Goal: Task Accomplishment & Management: Use online tool/utility

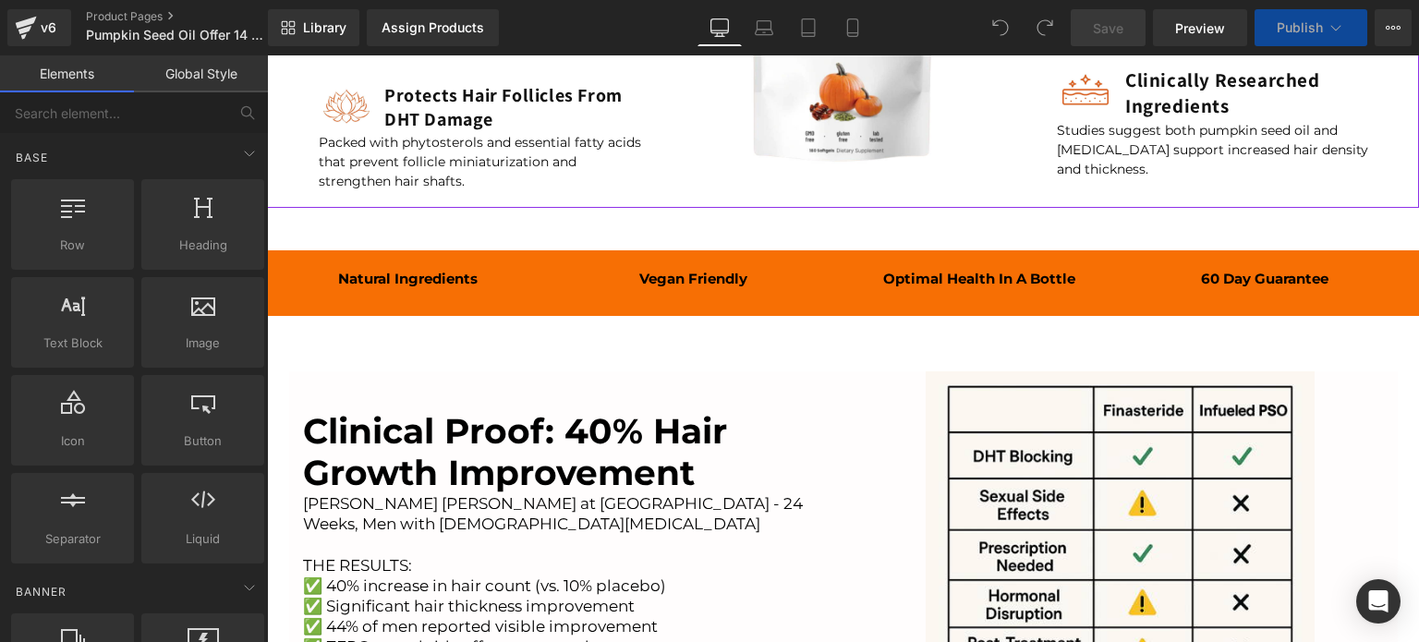
scroll to position [2957, 0]
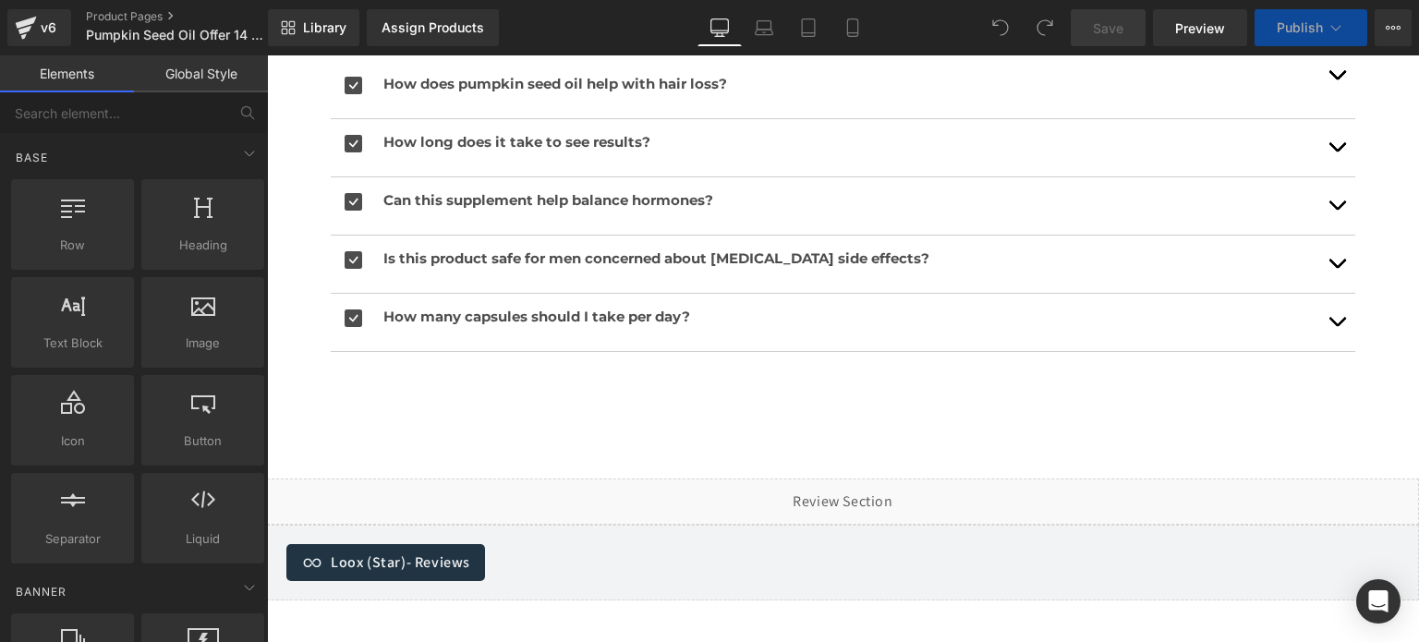
click at [857, 50] on div "Library Assign Products Product Preview Manage assigned products Desktop Deskto…" at bounding box center [843, 27] width 1151 height 55
click at [845, 32] on icon at bounding box center [853, 27] width 18 height 18
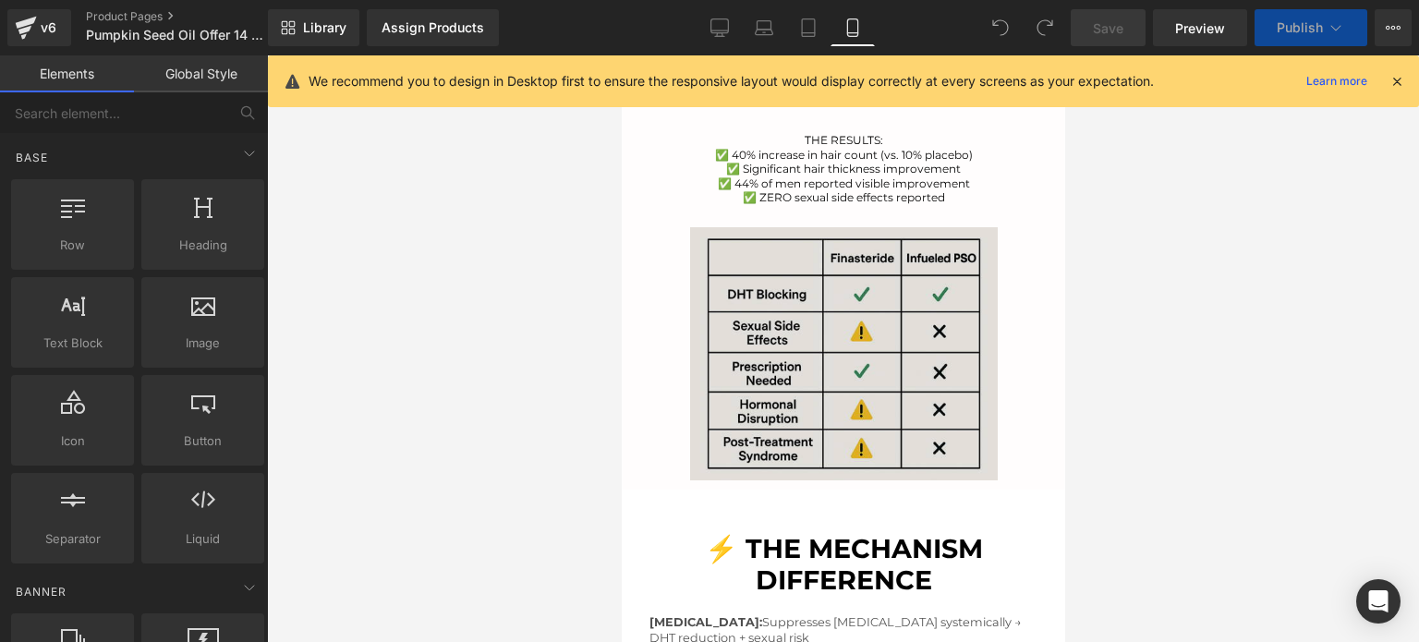
scroll to position [3046, 0]
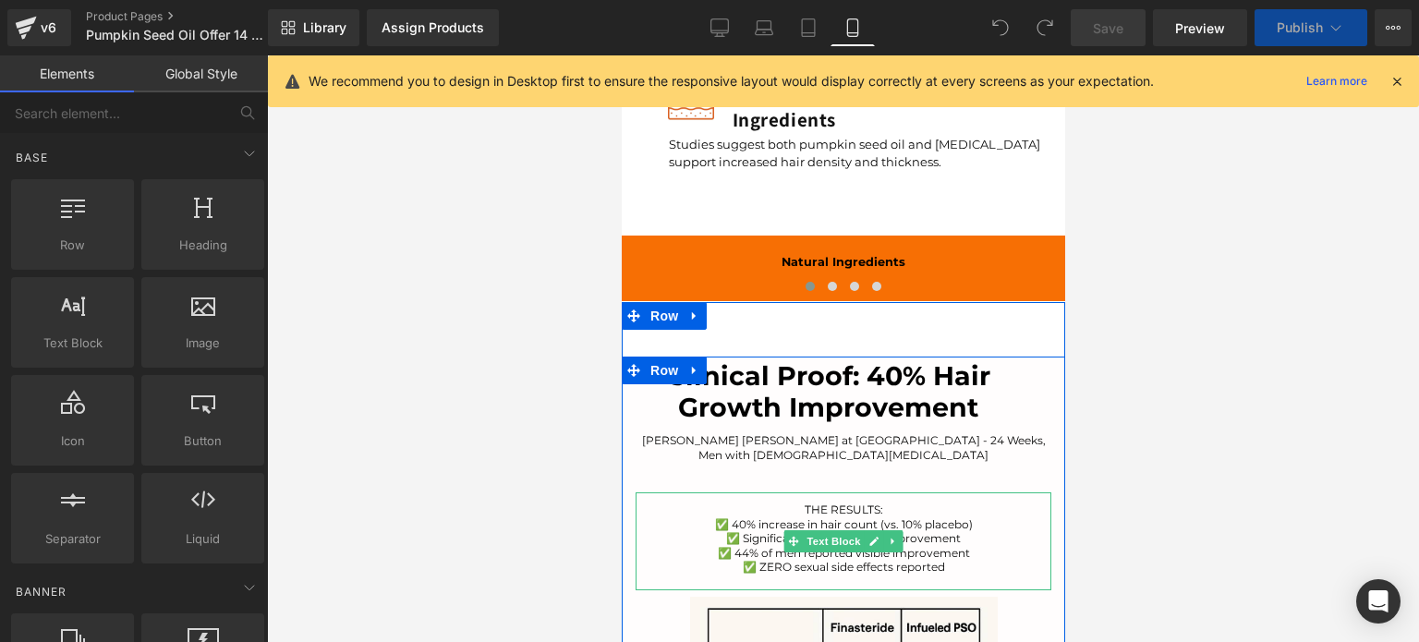
click at [804, 503] on font "THE RESULTS:" at bounding box center [843, 510] width 79 height 14
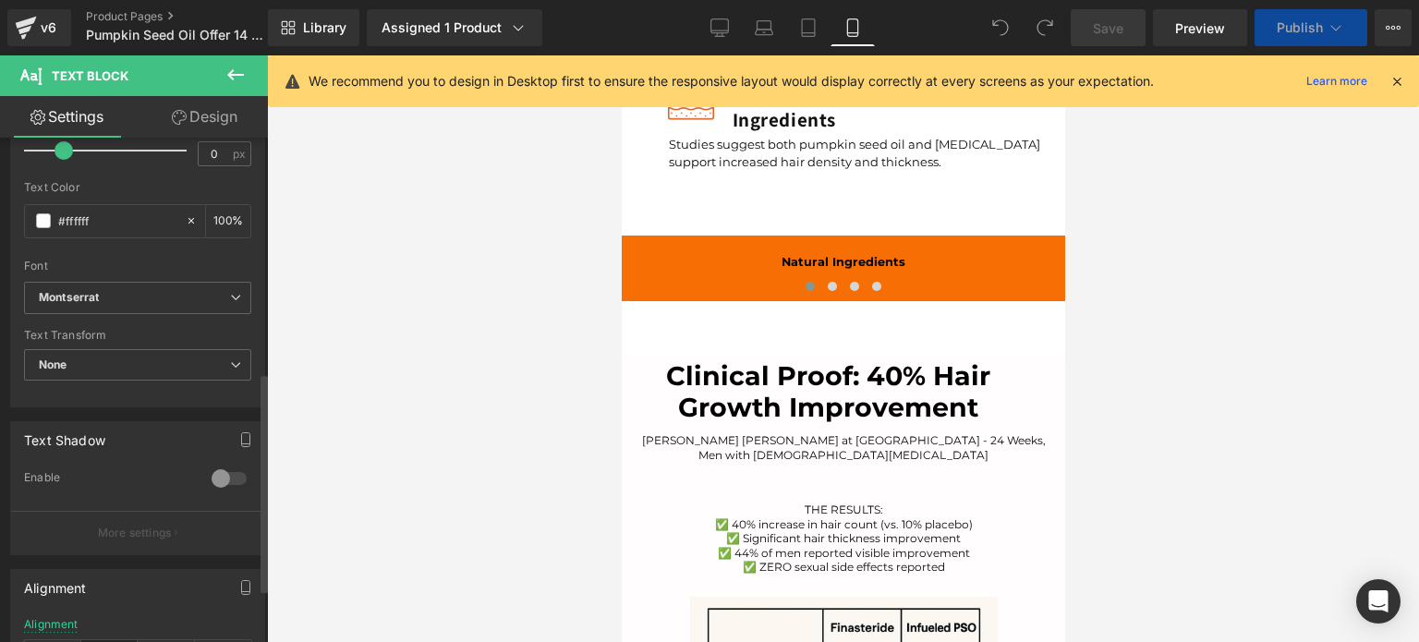
scroll to position [661, 0]
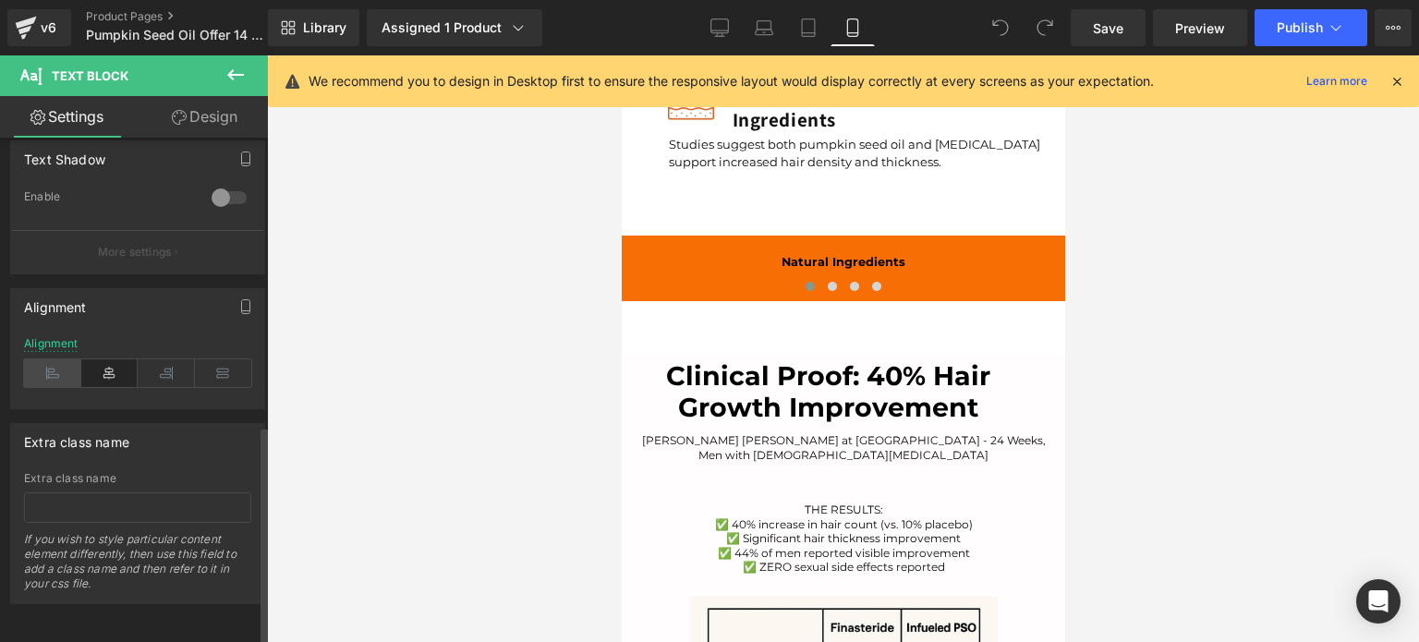
click at [51, 372] on icon at bounding box center [52, 373] width 57 height 28
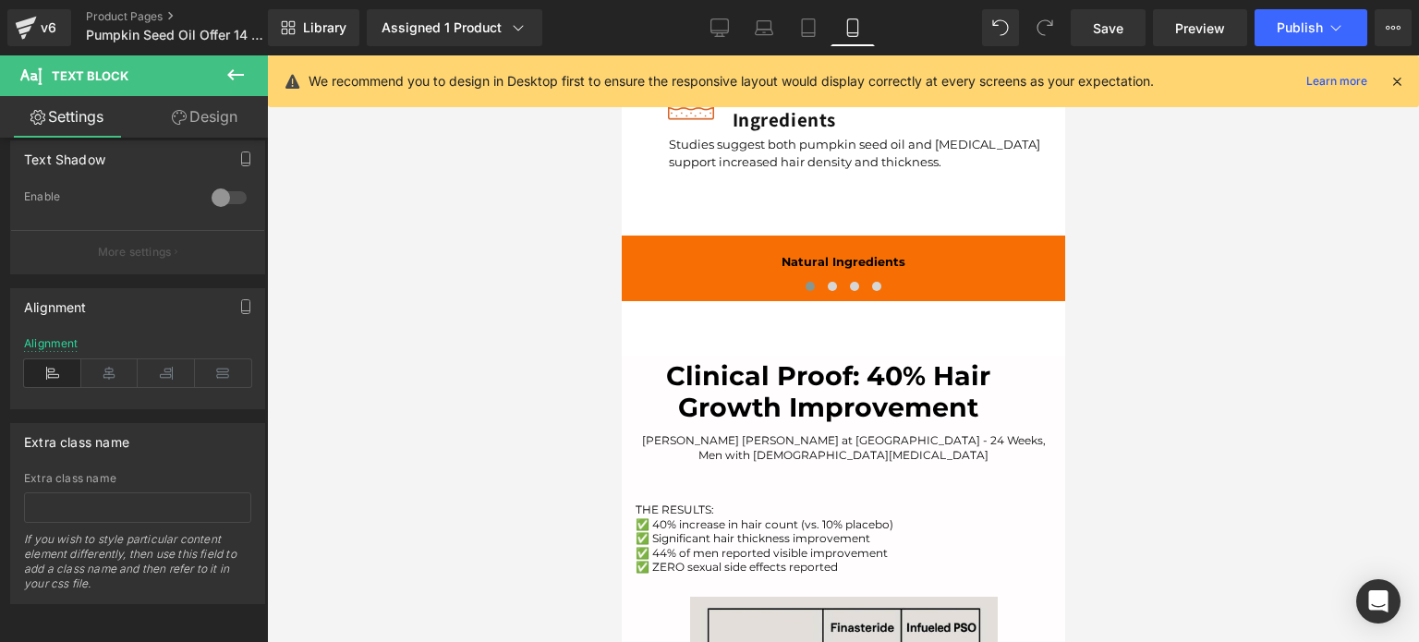
scroll to position [3415, 0]
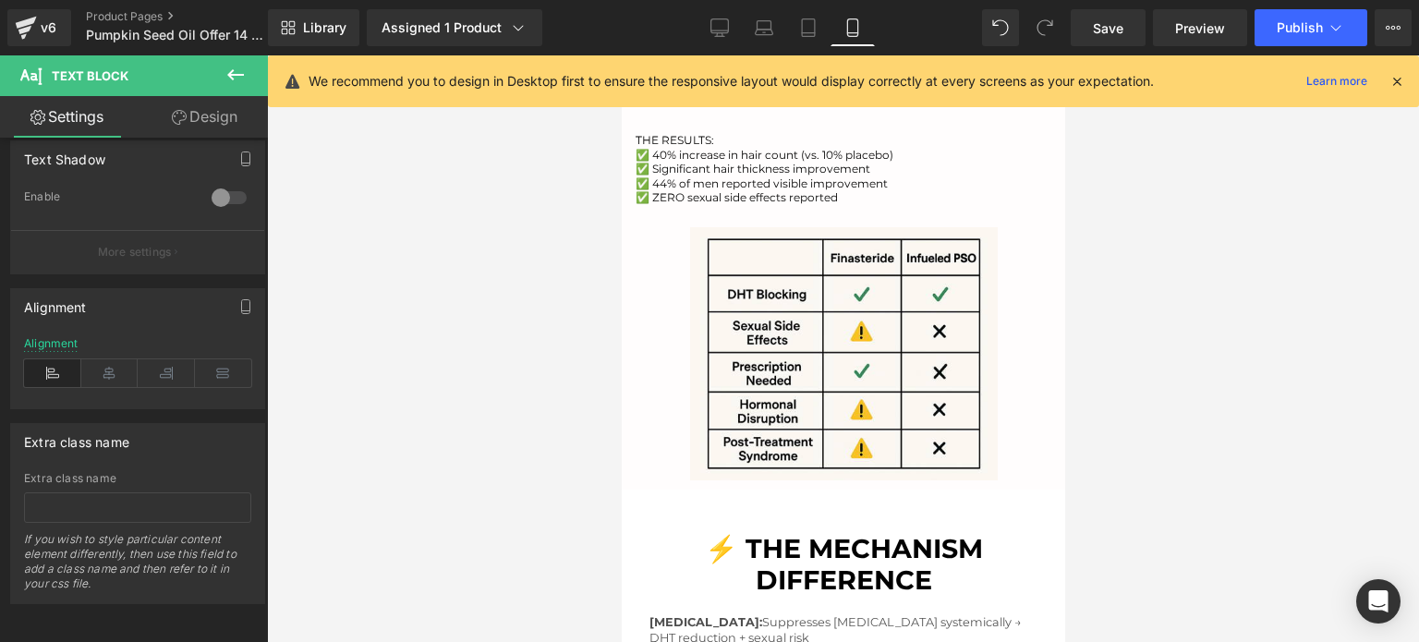
click at [736, 615] on p "[MEDICAL_DATA]: Suppresses [MEDICAL_DATA] systemically → DHT reduction + sexual…" at bounding box center [843, 638] width 388 height 46
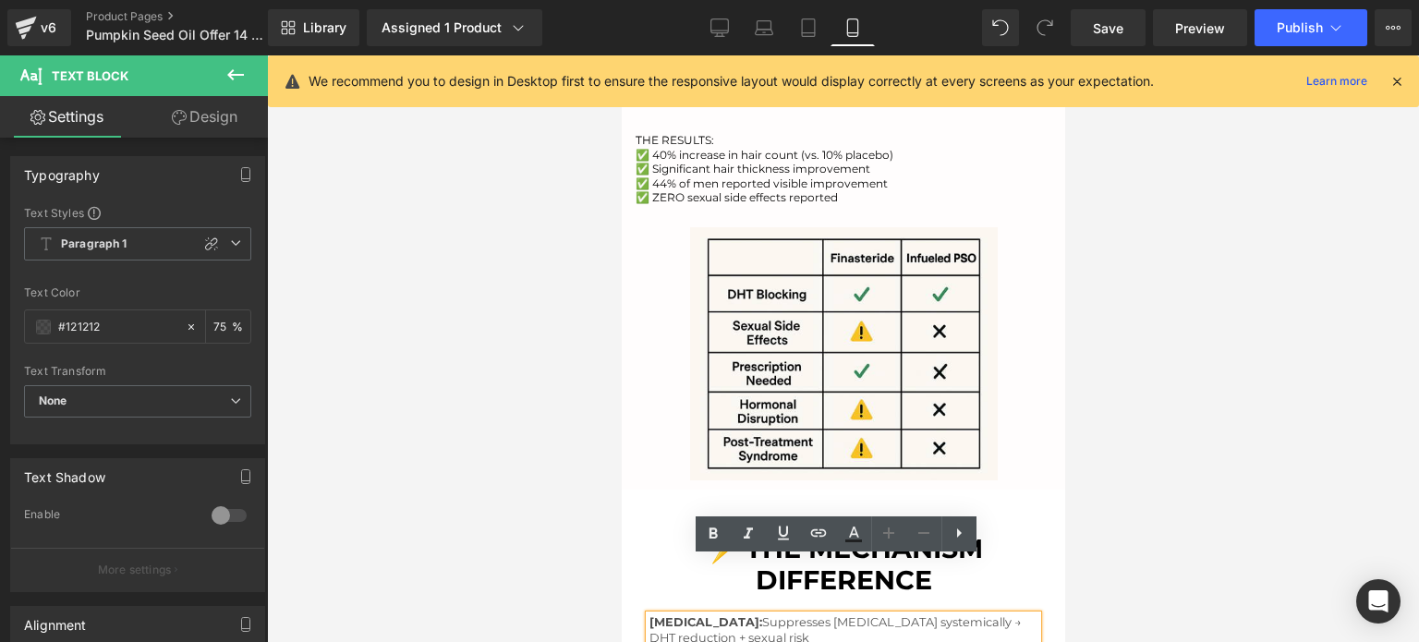
scroll to position [3785, 0]
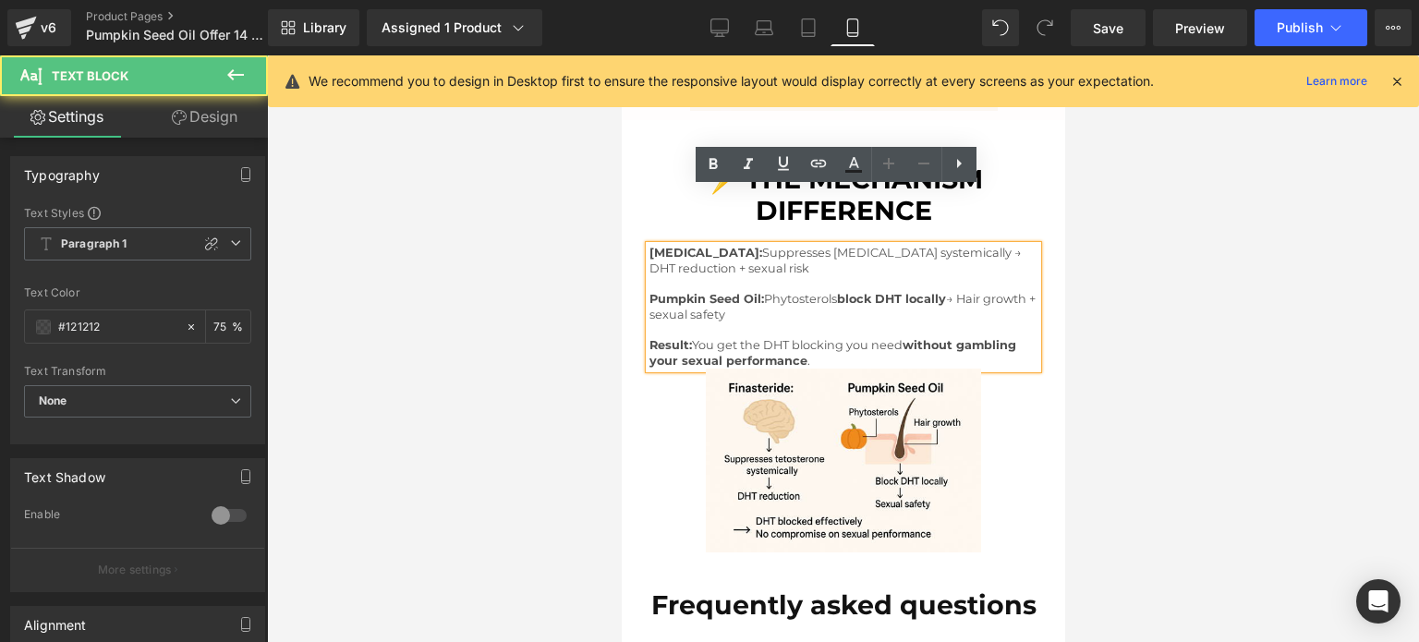
click at [668, 338] on strong "without gambling your sexual performance" at bounding box center [832, 353] width 367 height 30
click at [1146, 277] on div at bounding box center [843, 348] width 1152 height 587
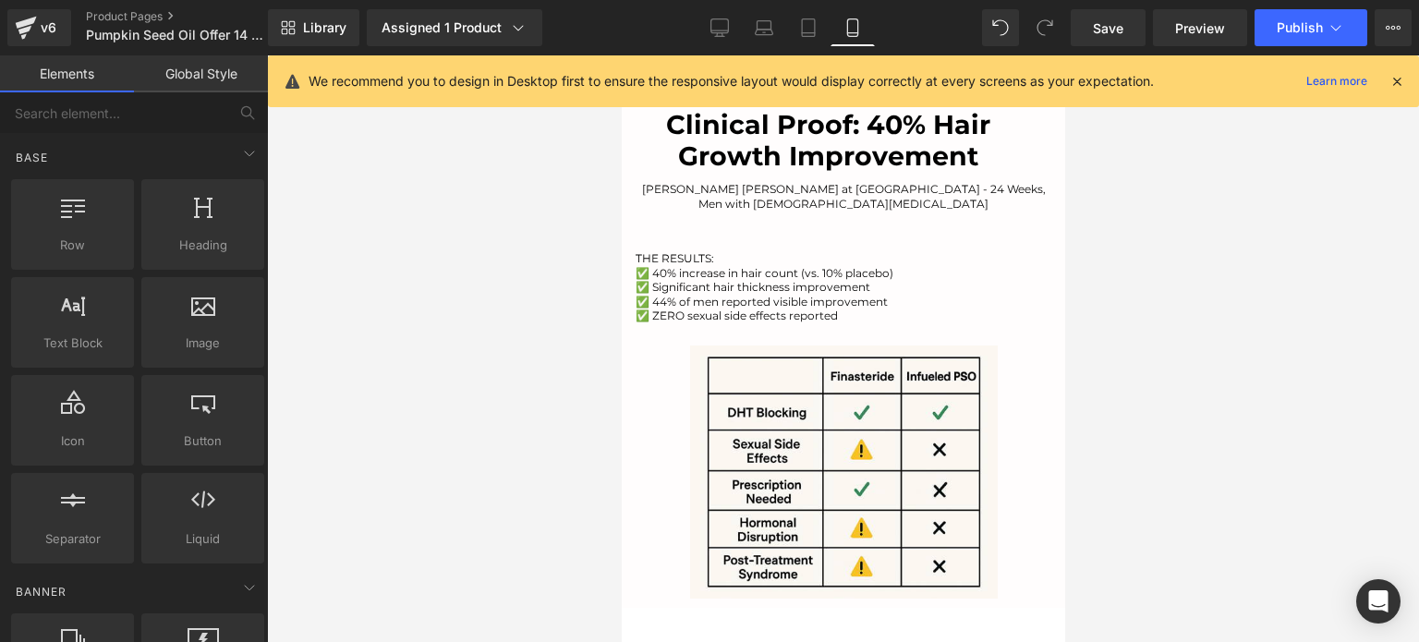
scroll to position [3217, 0]
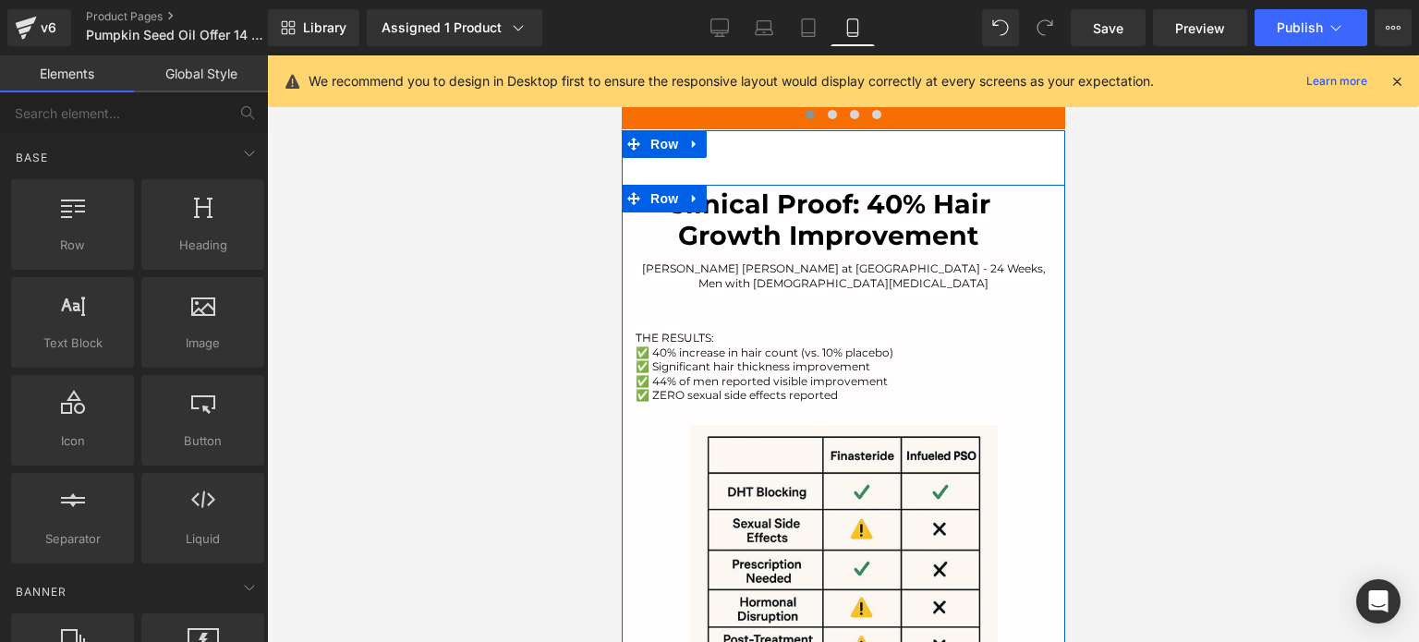
click at [1050, 276] on div "Clinical Proof: 40% Hair Growth Improvement Heading [PERSON_NAME] [PERSON_NAME]…" at bounding box center [843, 302] width 444 height 234
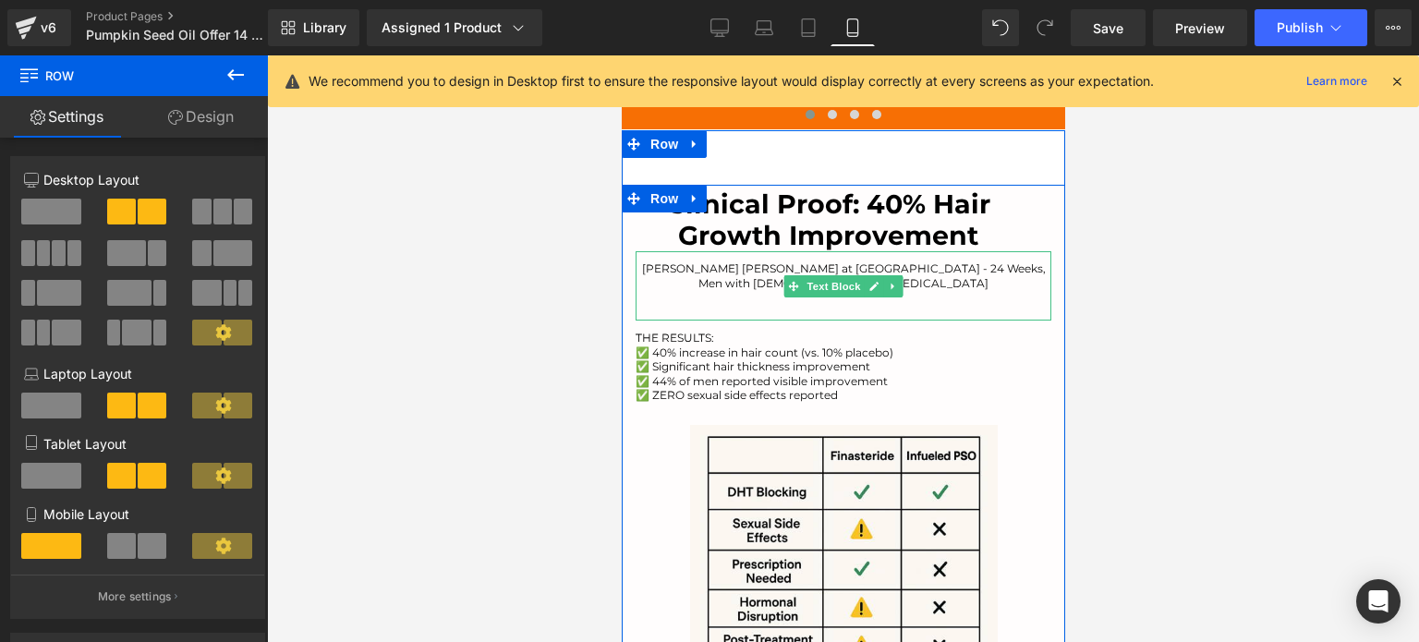
click at [707, 261] on p "[PERSON_NAME] [PERSON_NAME] at [GEOGRAPHIC_DATA] - 24 Weeks, Men with [DEMOGRAP…" at bounding box center [843, 282] width 416 height 43
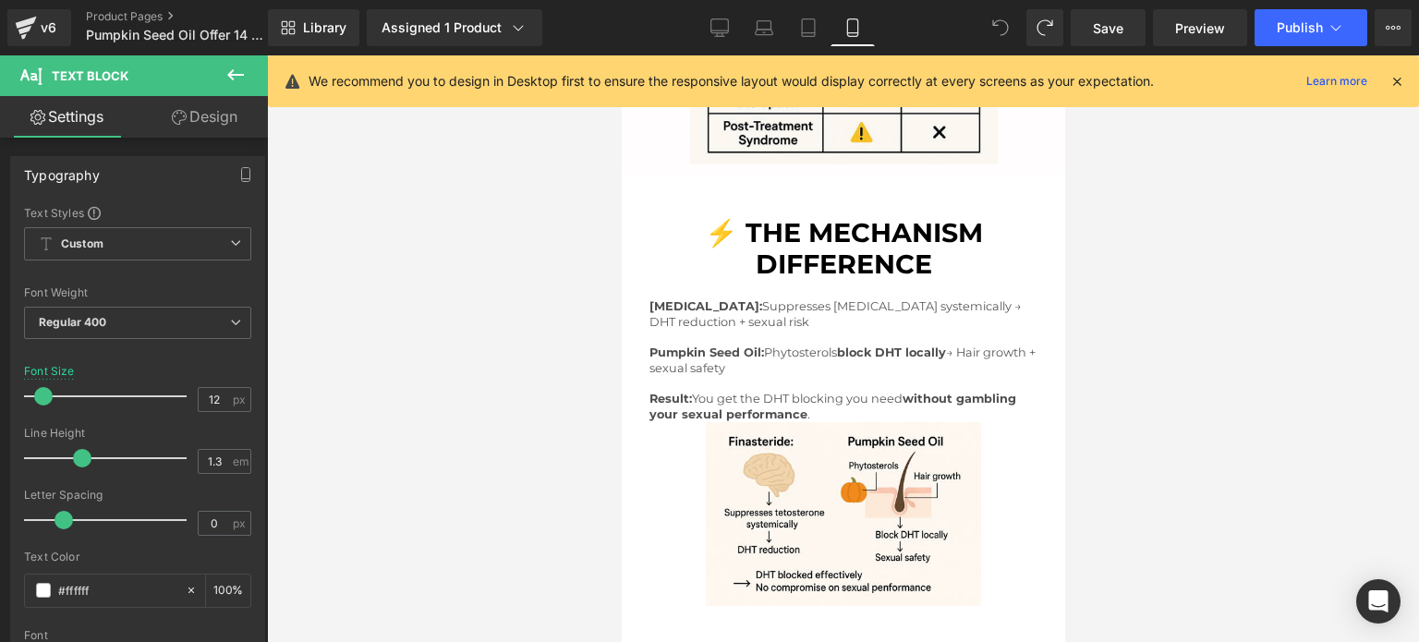
scroll to position [3683, 0]
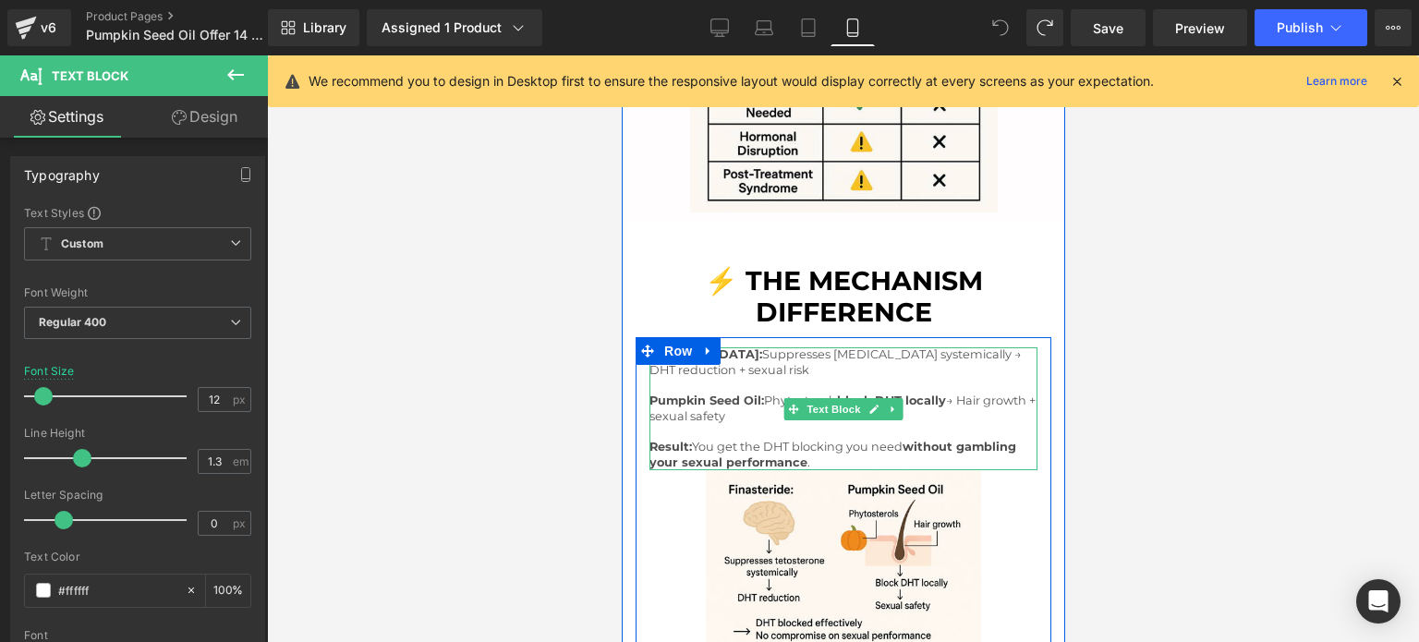
click at [839, 440] on p "Result: You get the DHT blocking you need without gambling your sexual performa…" at bounding box center [843, 455] width 388 height 30
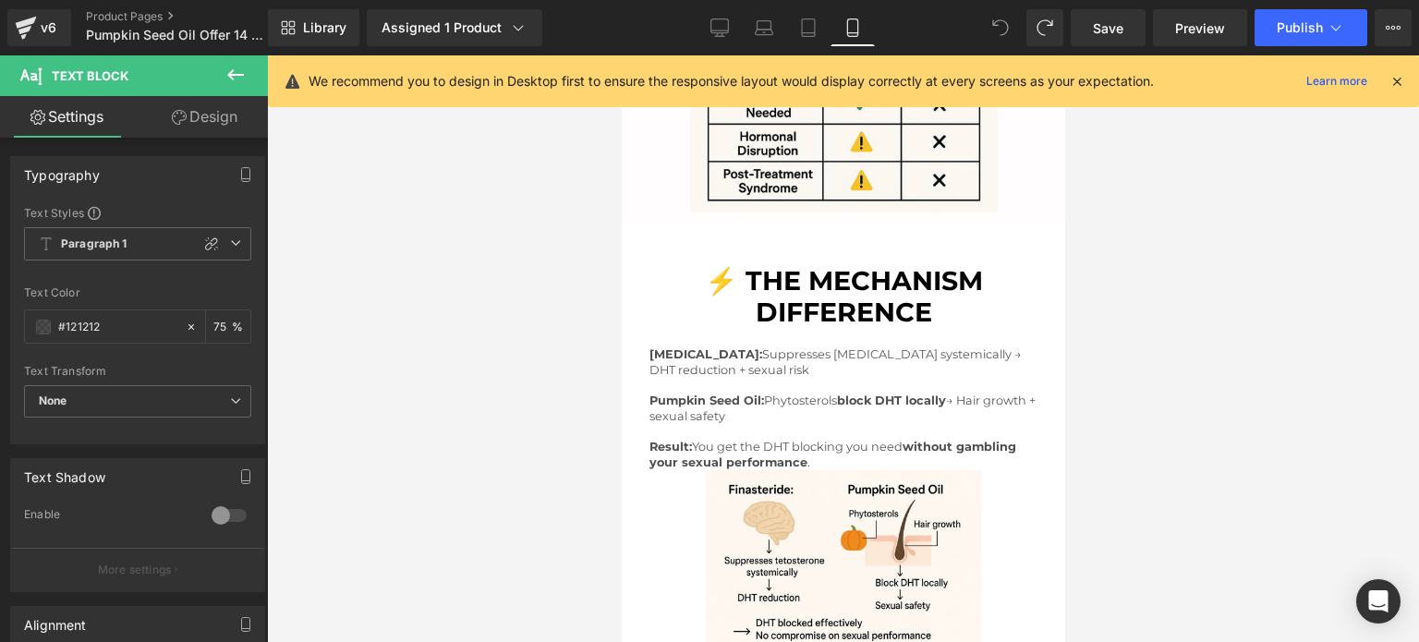
click at [227, 125] on link "Design" at bounding box center [205, 117] width 134 height 42
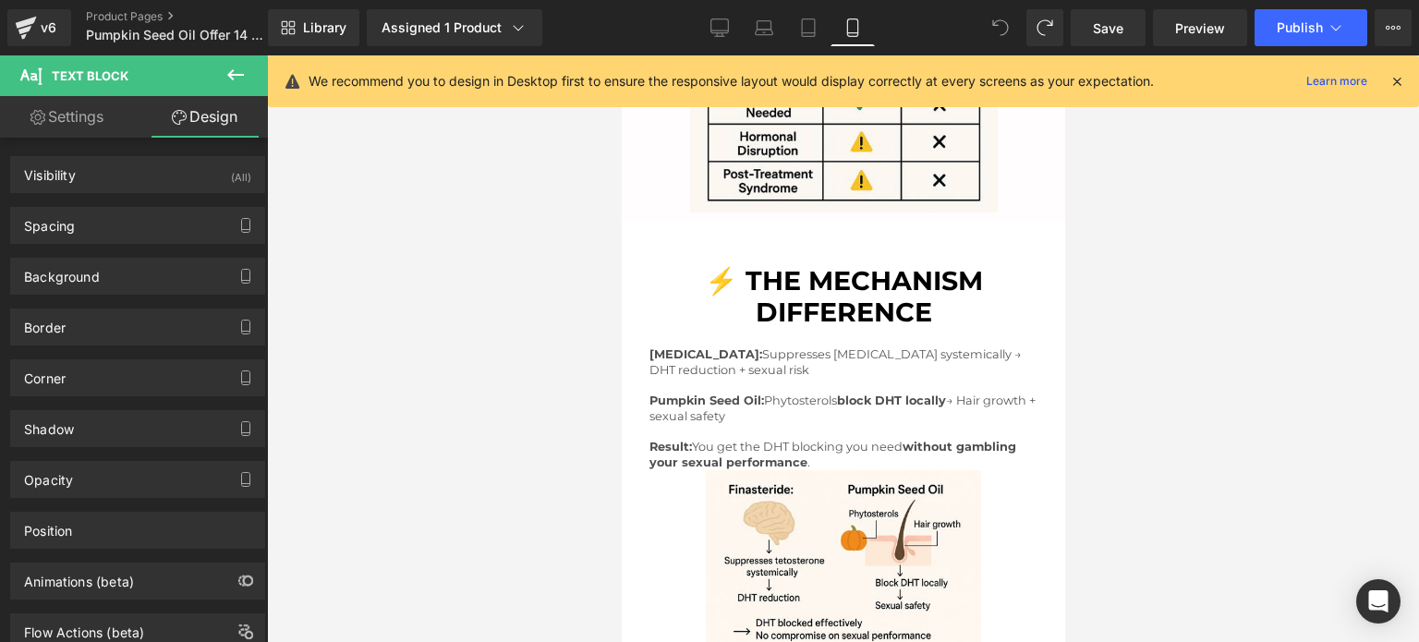
type input "0"
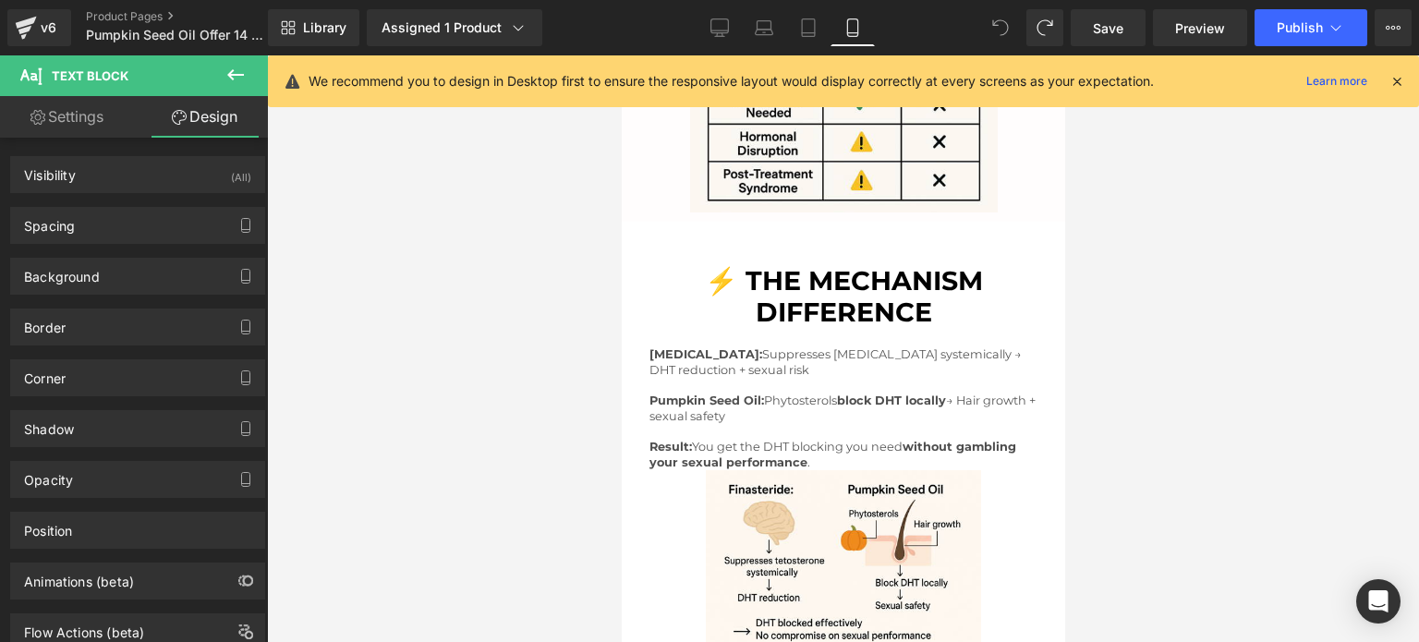
type input "0"
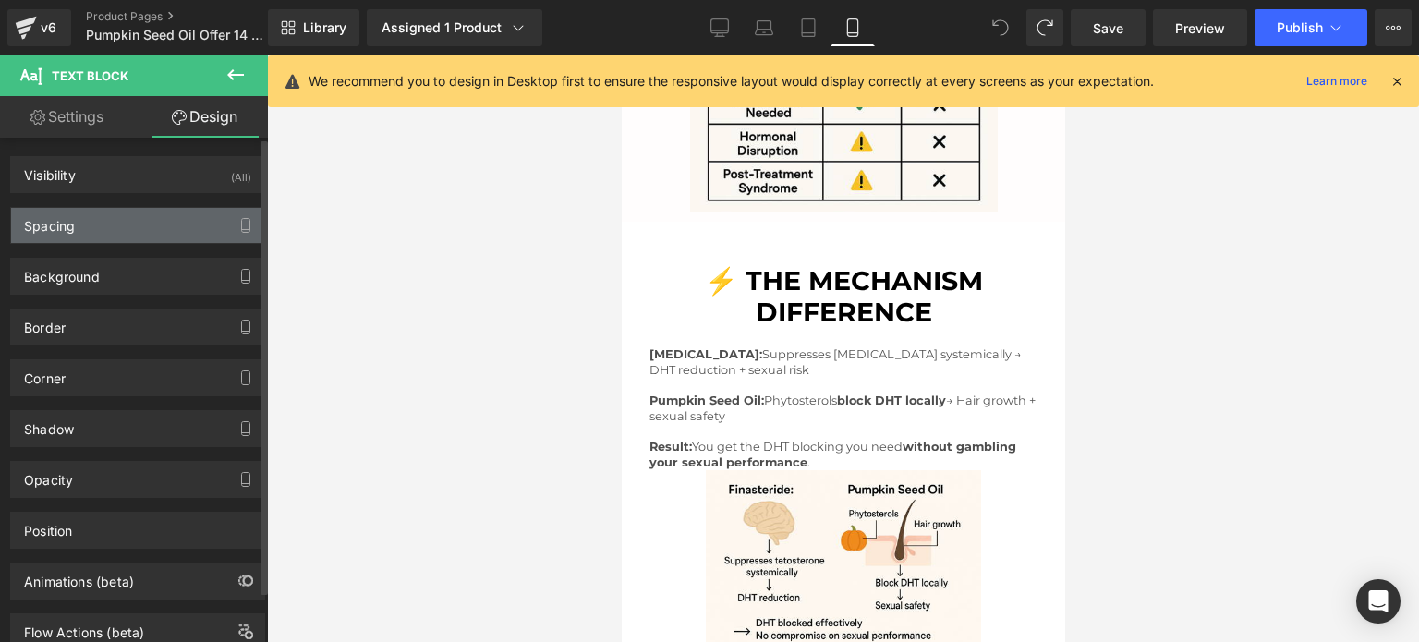
click at [155, 220] on div "Spacing" at bounding box center [137, 225] width 253 height 35
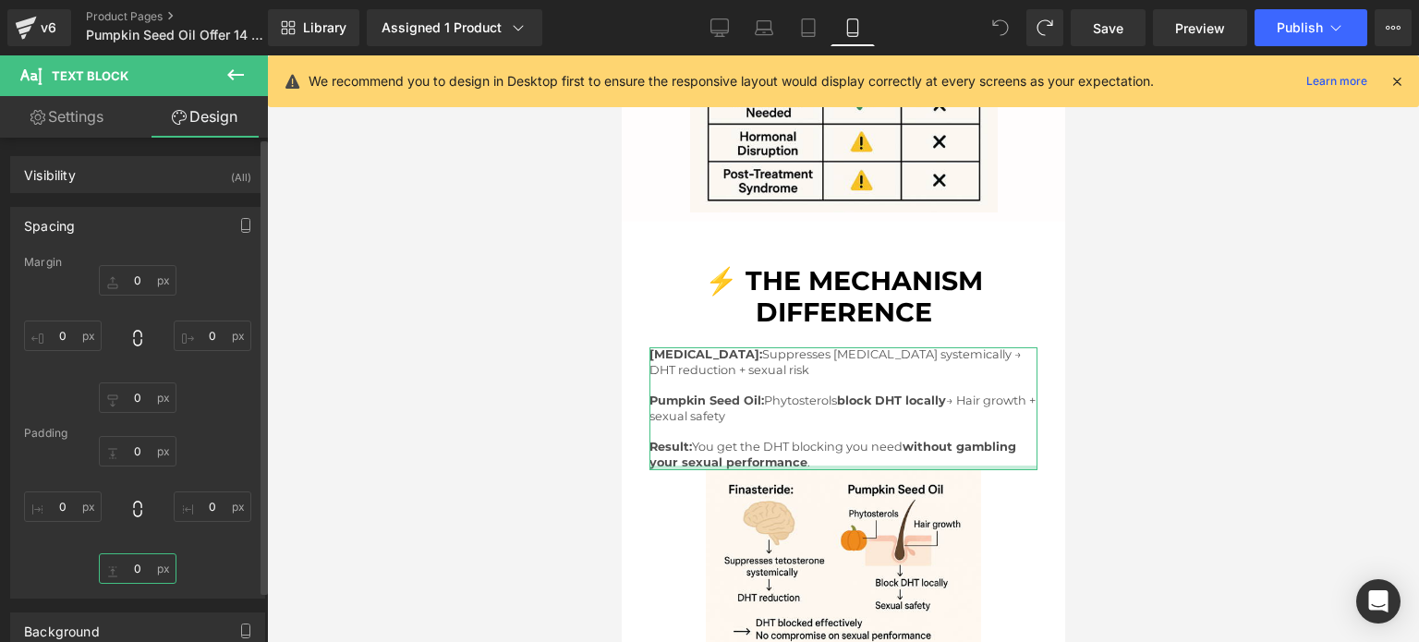
click at [148, 561] on input "0" at bounding box center [138, 568] width 78 height 30
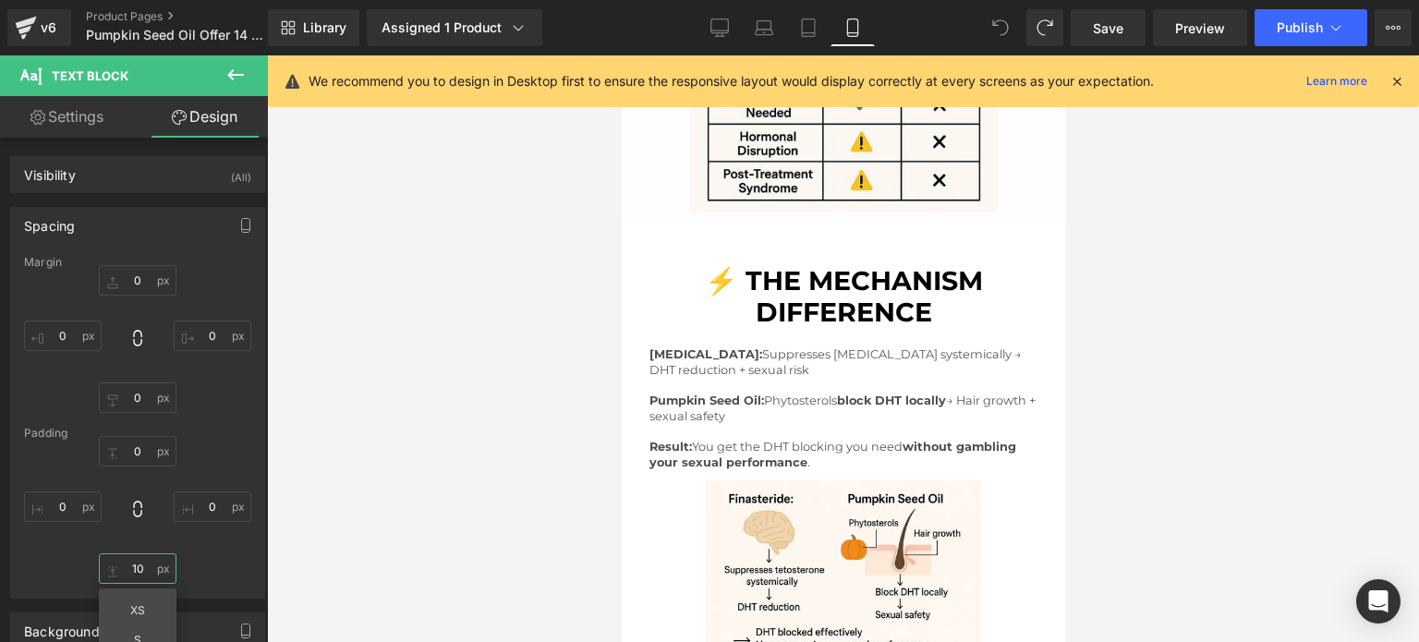
type input "11"
click at [1325, 253] on div at bounding box center [843, 348] width 1152 height 587
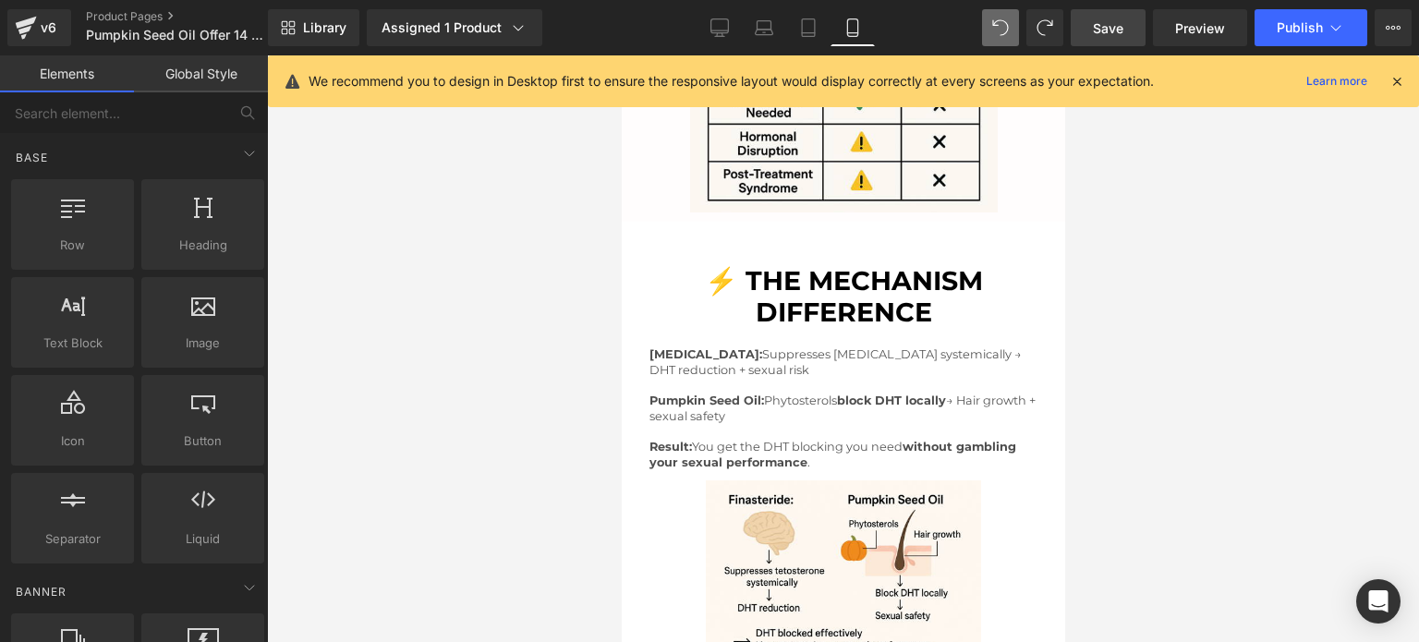
click at [1125, 37] on link "Save" at bounding box center [1108, 27] width 75 height 37
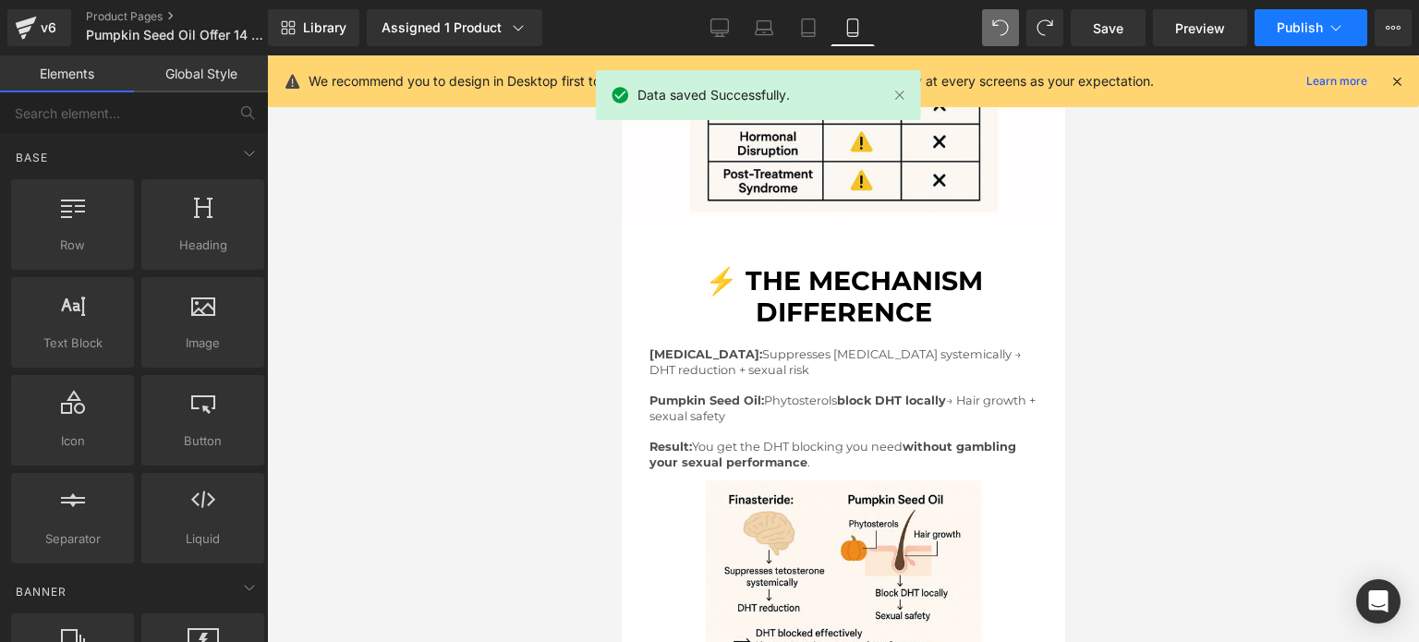
click at [1280, 18] on button "Publish" at bounding box center [1311, 27] width 113 height 37
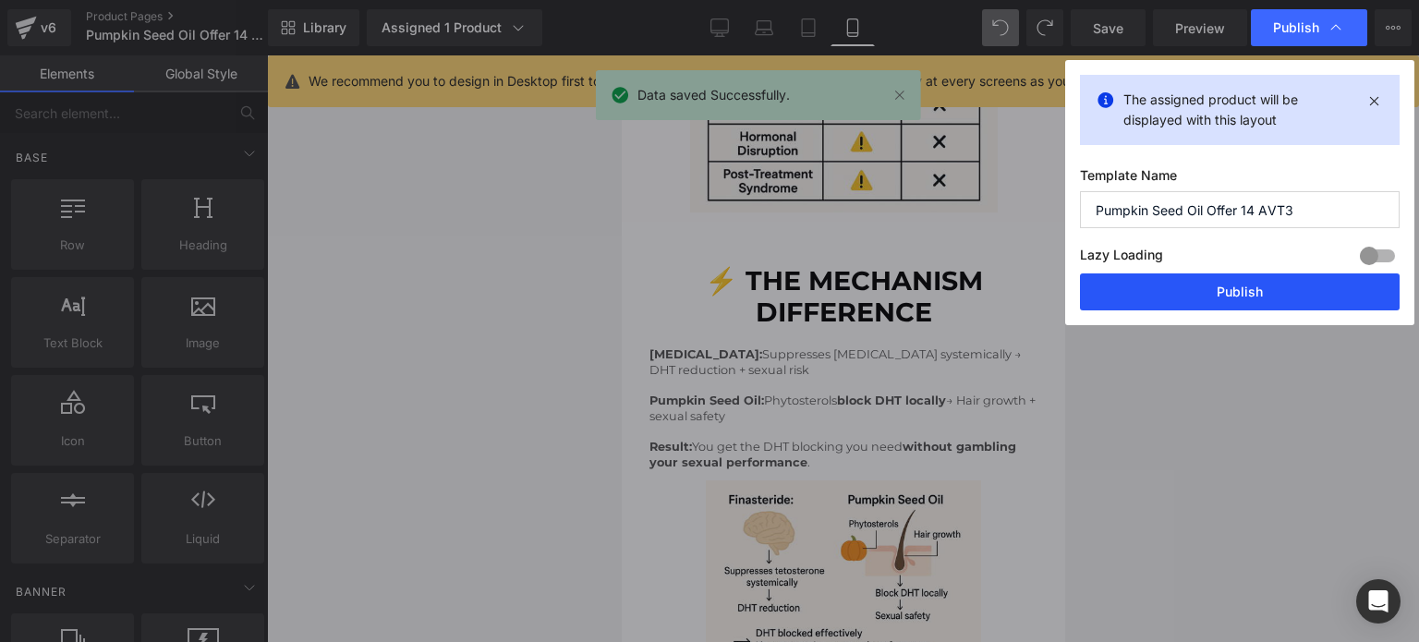
click at [1198, 298] on button "Publish" at bounding box center [1240, 292] width 320 height 37
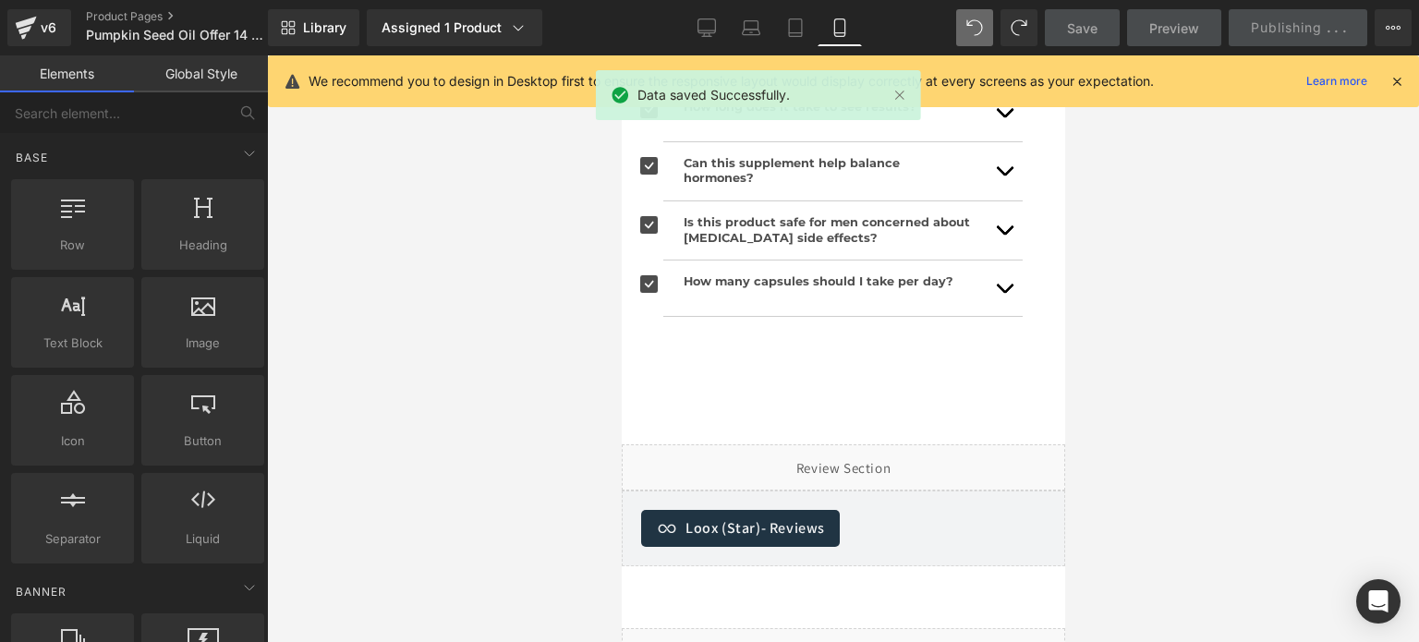
scroll to position [4053, 0]
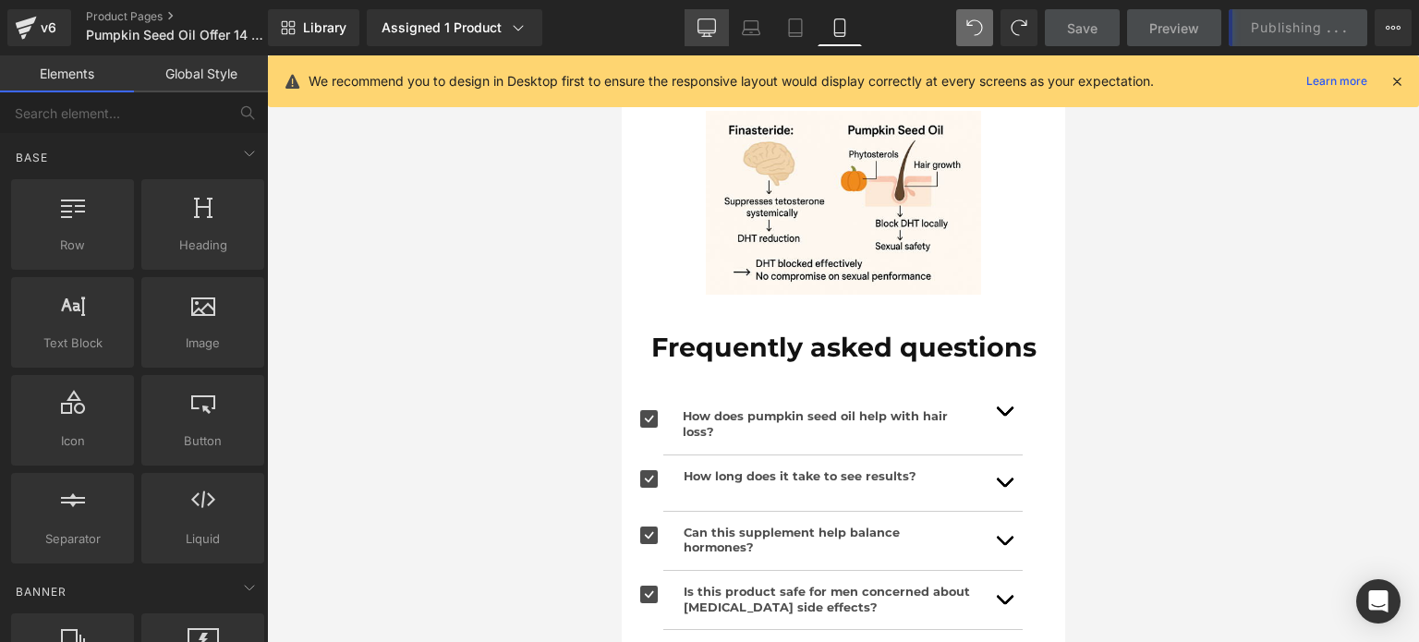
click at [711, 27] on icon at bounding box center [707, 27] width 18 height 18
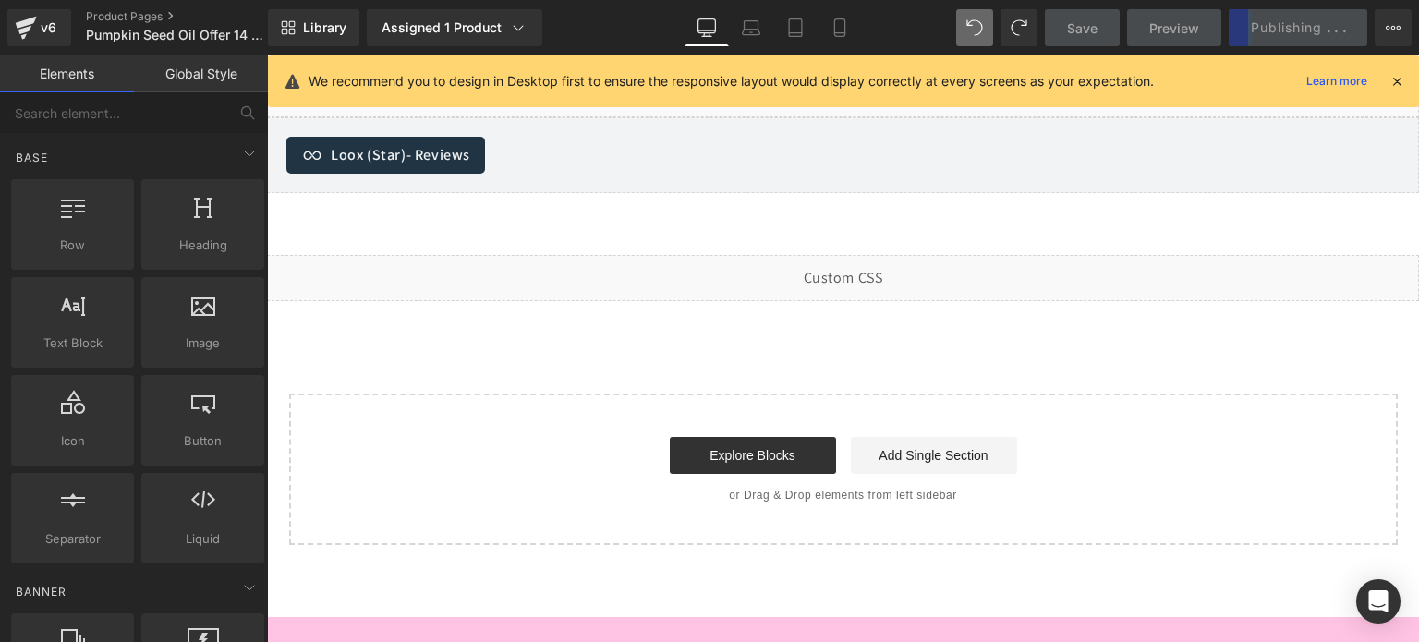
scroll to position [3324, 0]
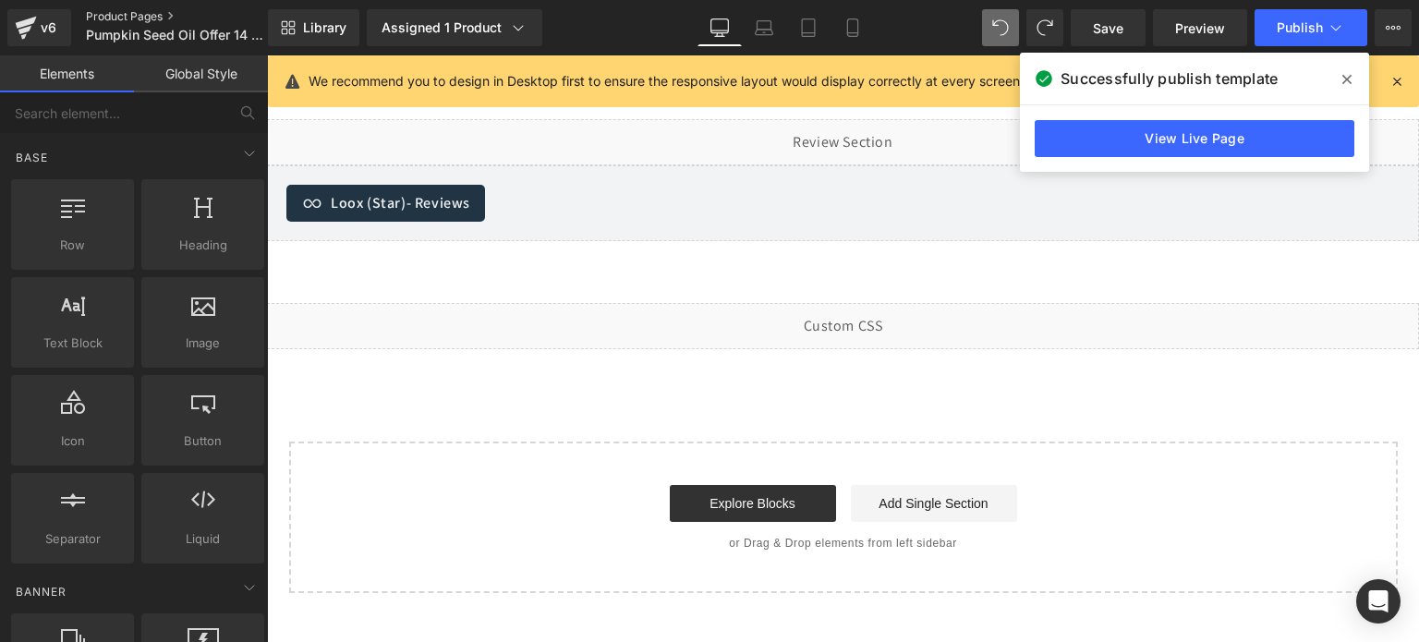
click at [147, 19] on link "Product Pages" at bounding box center [192, 16] width 213 height 15
